Goal: Information Seeking & Learning: Learn about a topic

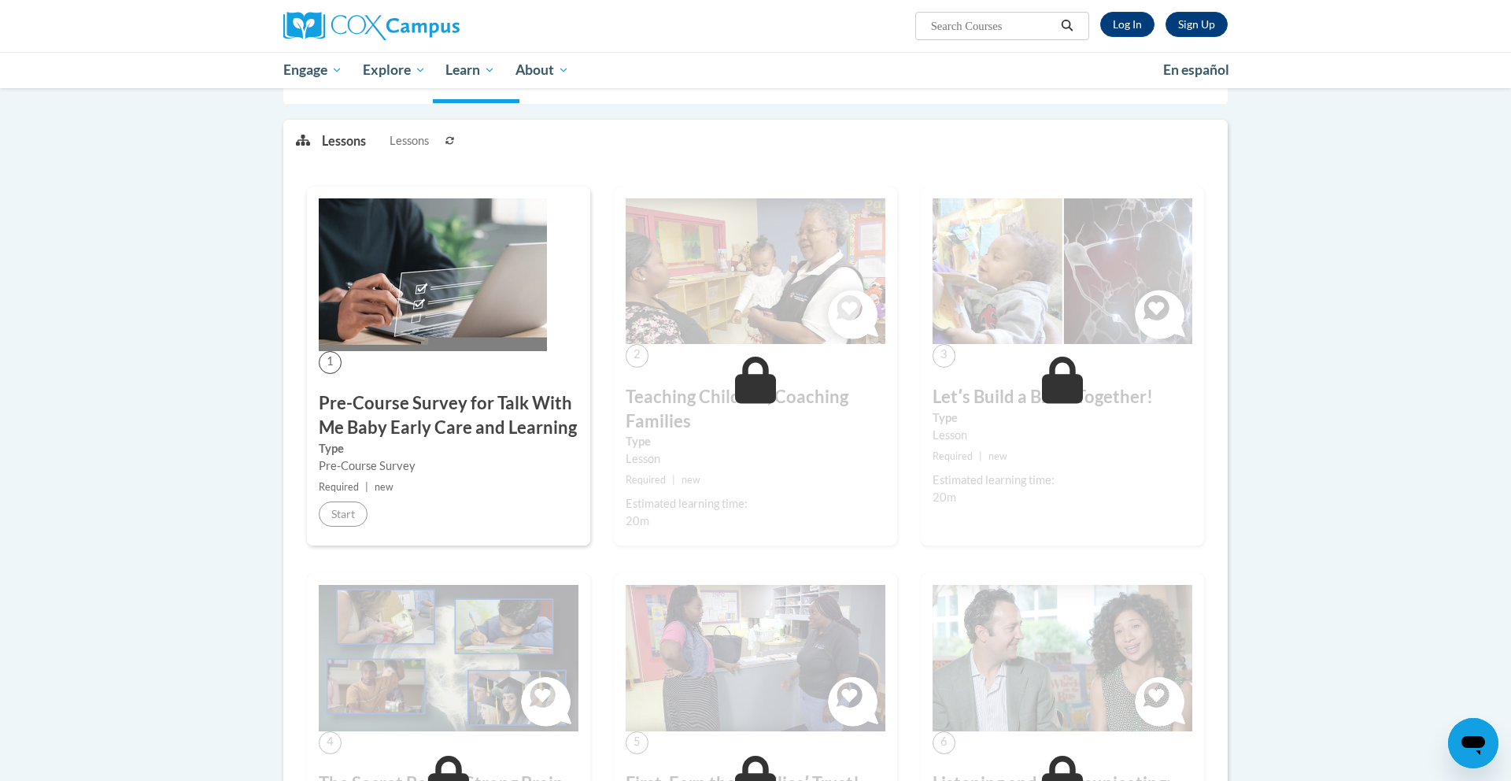
scroll to position [123, 0]
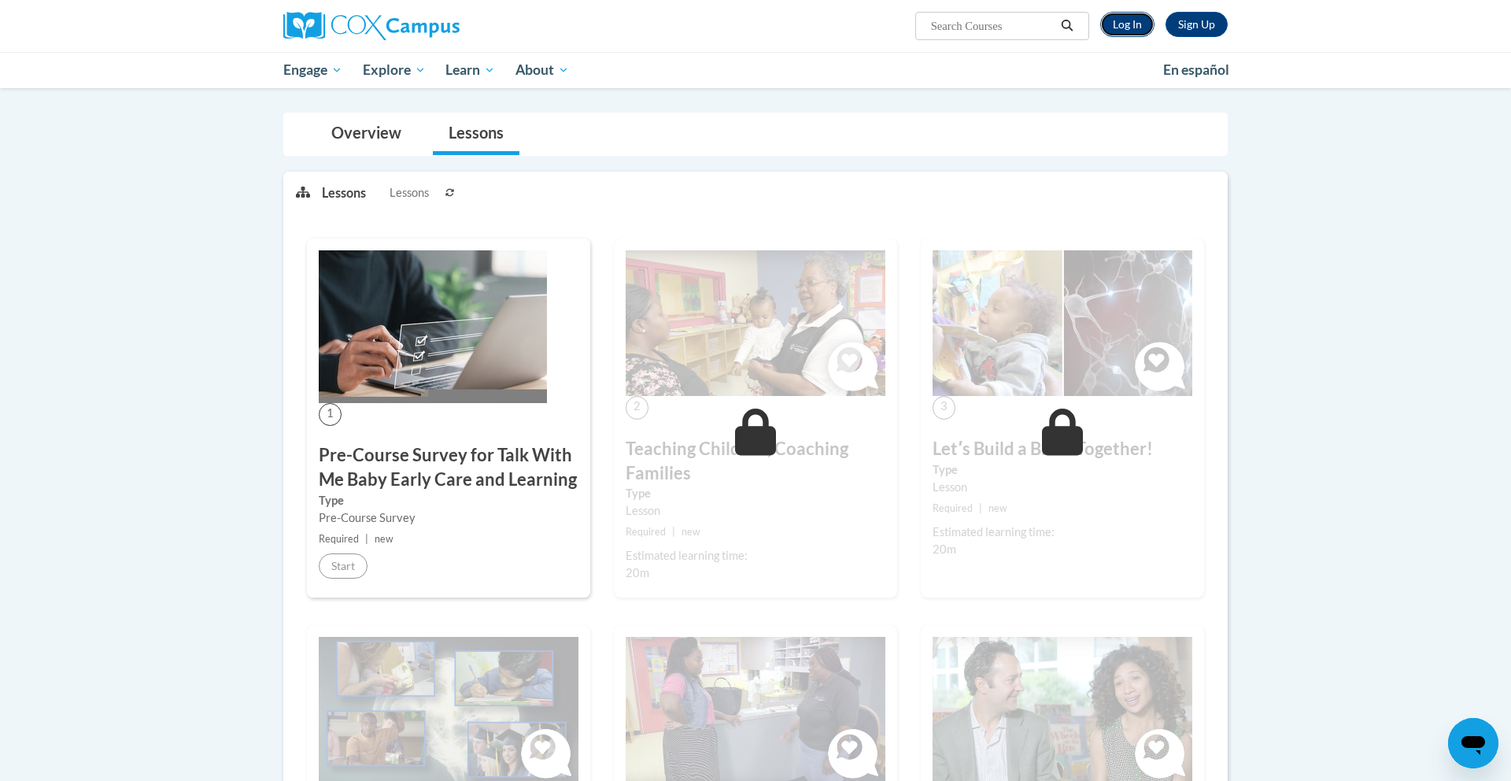
click at [1137, 16] on link "Log In" at bounding box center [1127, 24] width 54 height 25
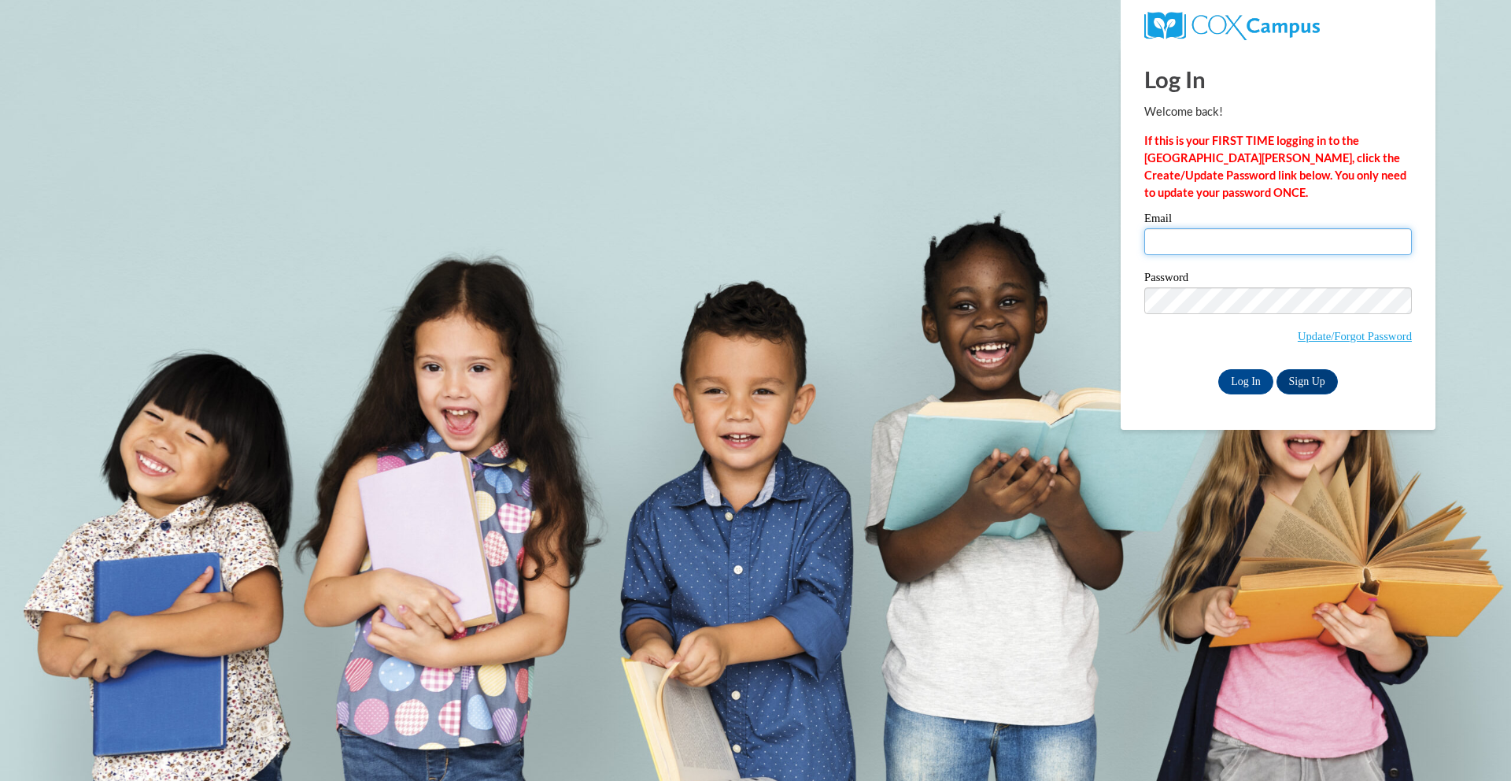
click at [1203, 234] on input "Email" at bounding box center [1278, 241] width 268 height 27
type input "ralphsius@yahoo.com"
click at [1258, 376] on input "Log In" at bounding box center [1245, 381] width 55 height 25
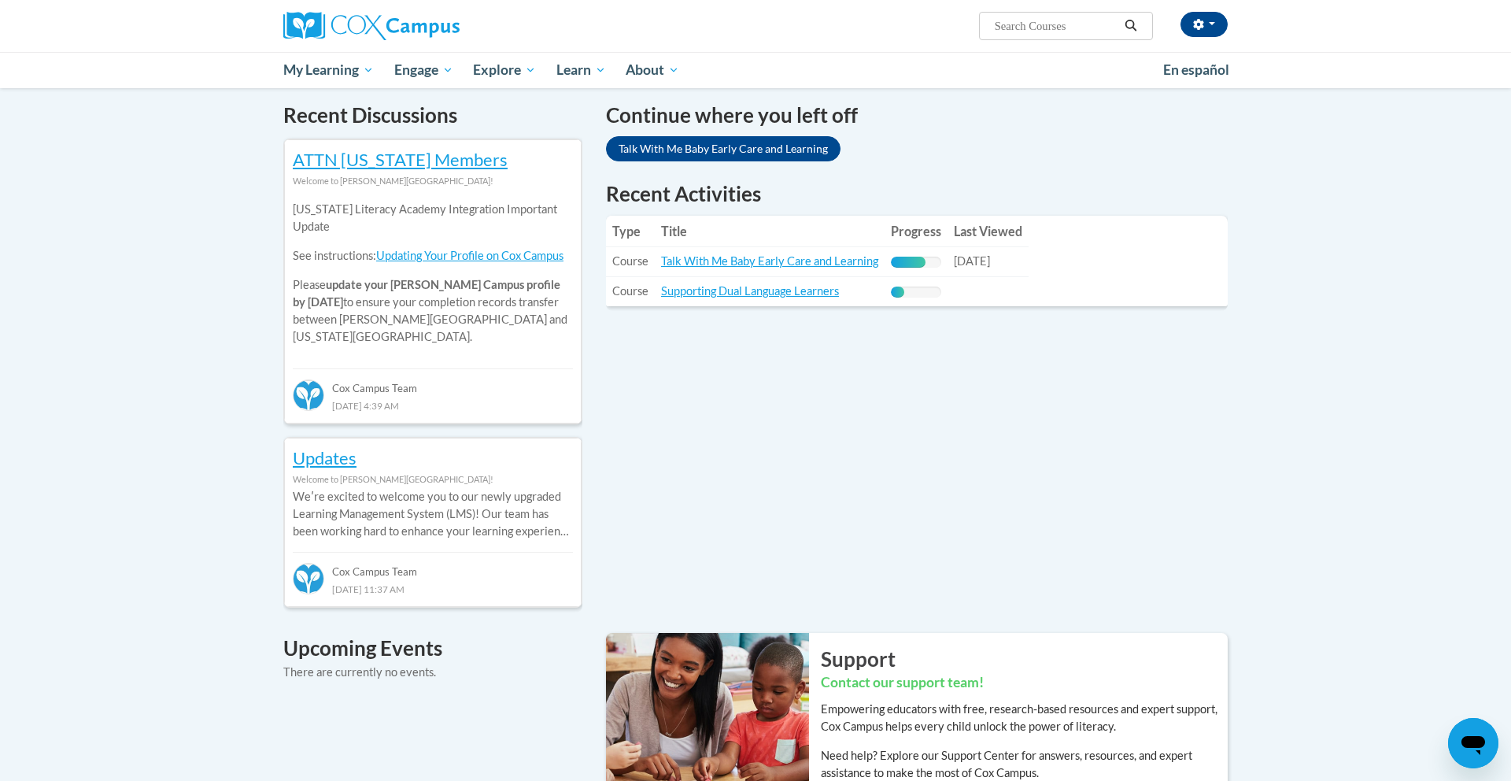
scroll to position [230, 0]
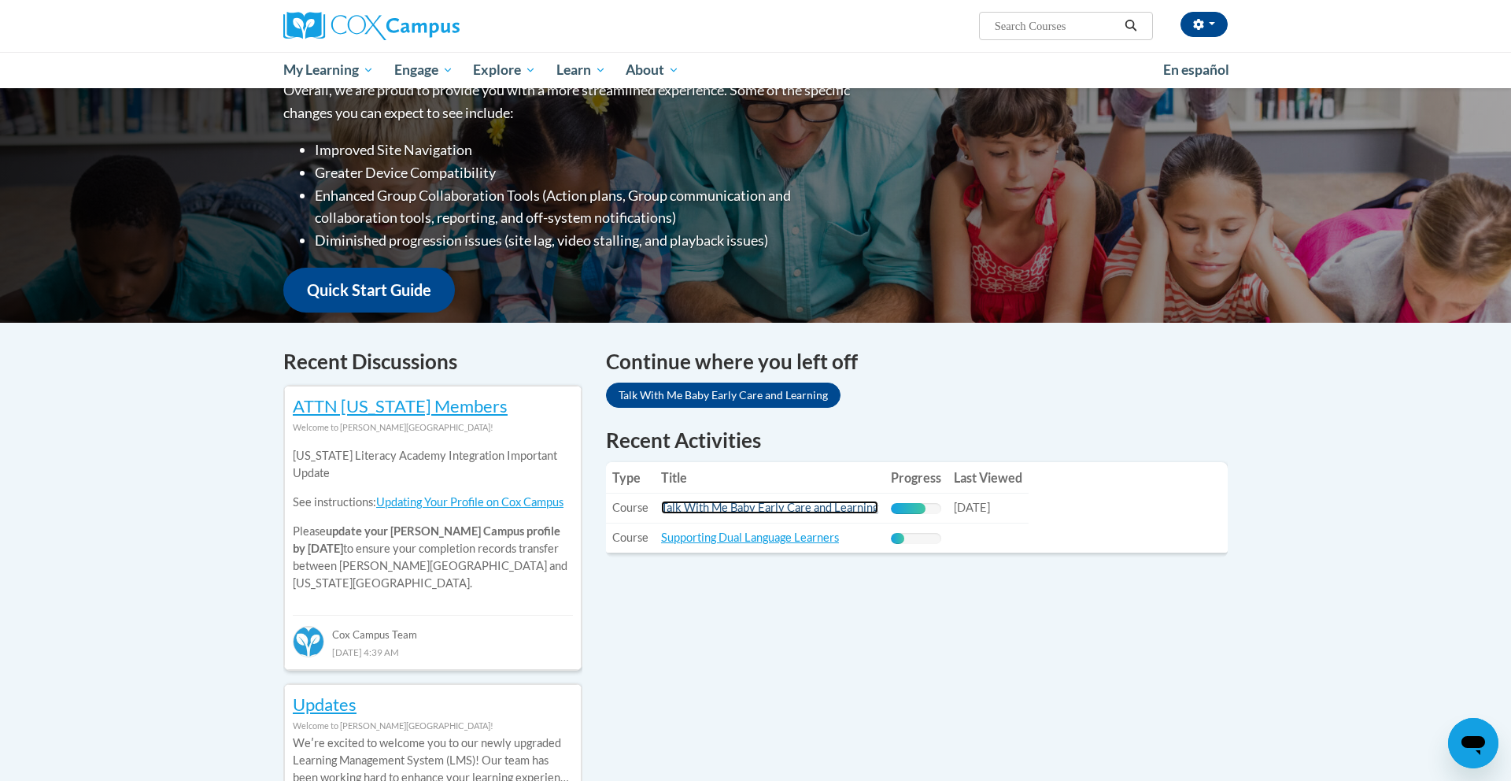
click at [786, 511] on link "Talk With Me Baby Early Care and Learning" at bounding box center [769, 507] width 217 height 13
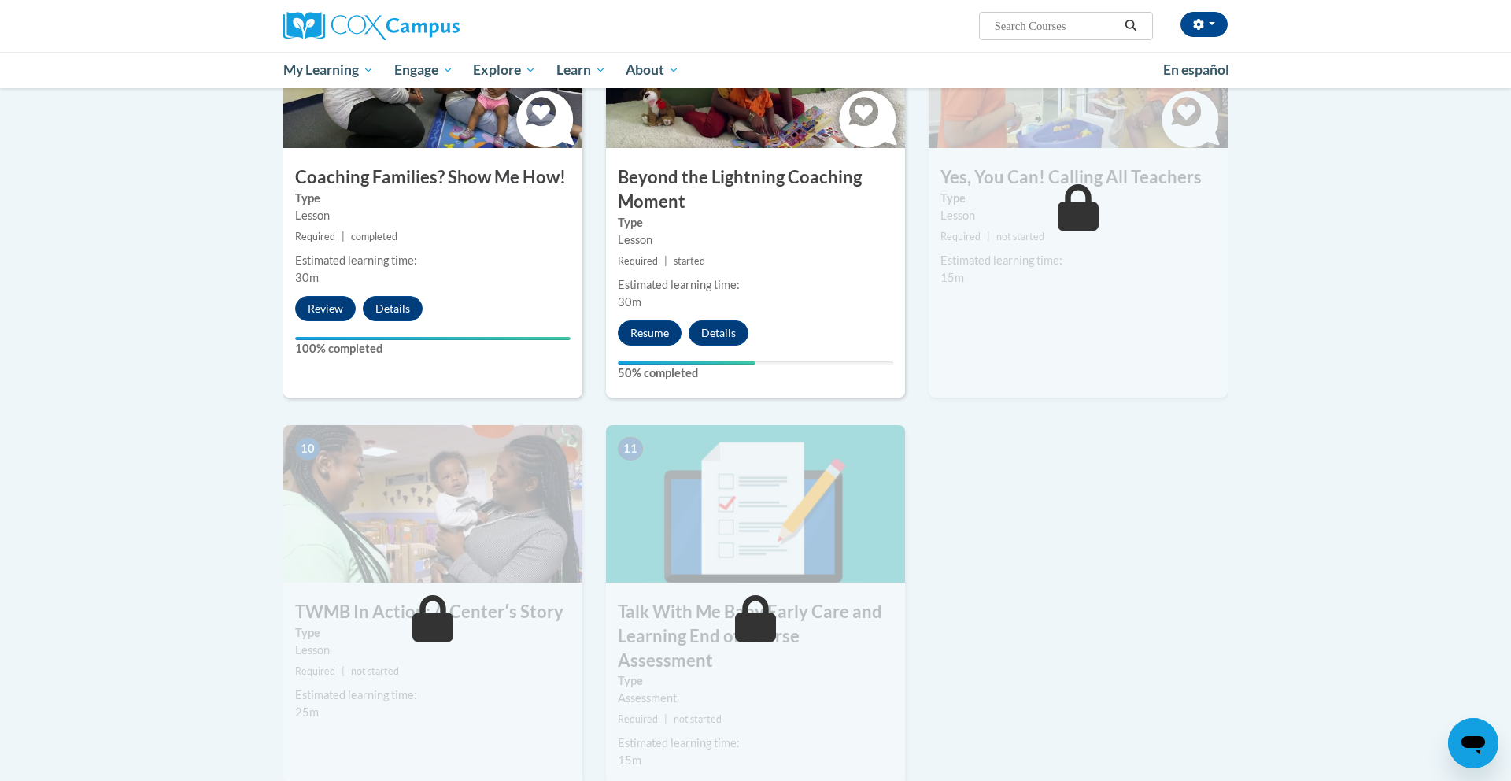
scroll to position [1313, 0]
click at [656, 321] on button "Resume" at bounding box center [650, 333] width 64 height 25
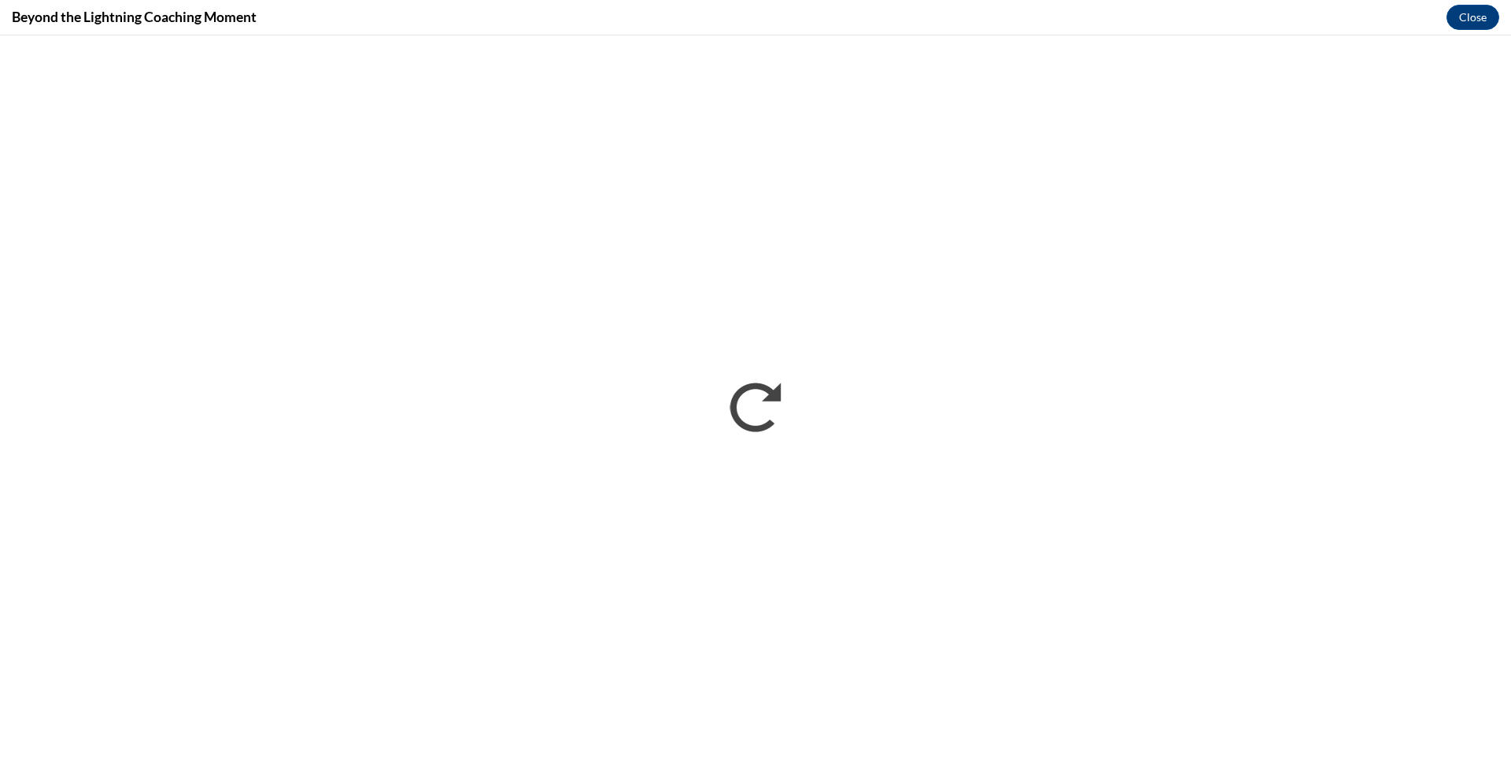
scroll to position [0, 0]
